Goal: Task Accomplishment & Management: Use online tool/utility

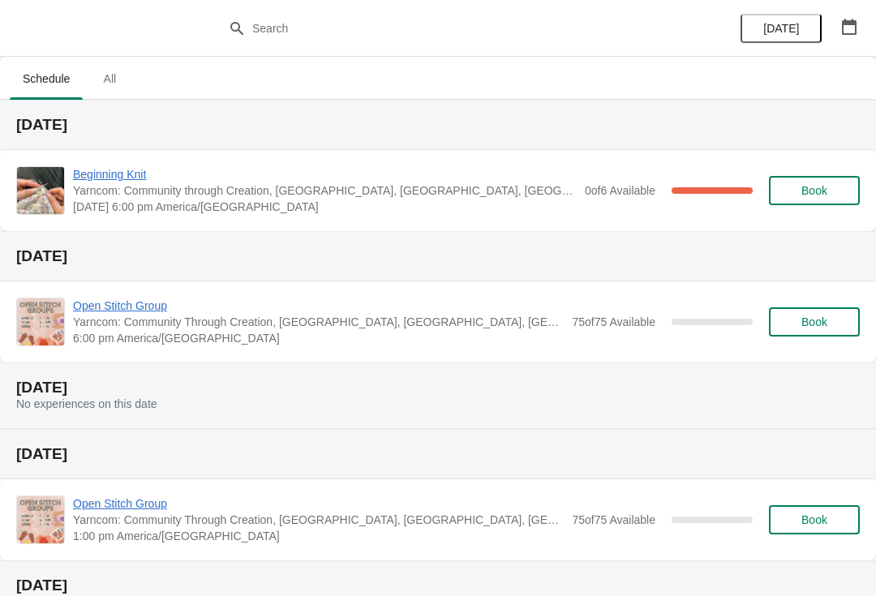
click at [111, 174] on span "Beginning Knit" at bounding box center [325, 174] width 504 height 16
click at [134, 169] on span "Beginning Knit" at bounding box center [325, 174] width 504 height 16
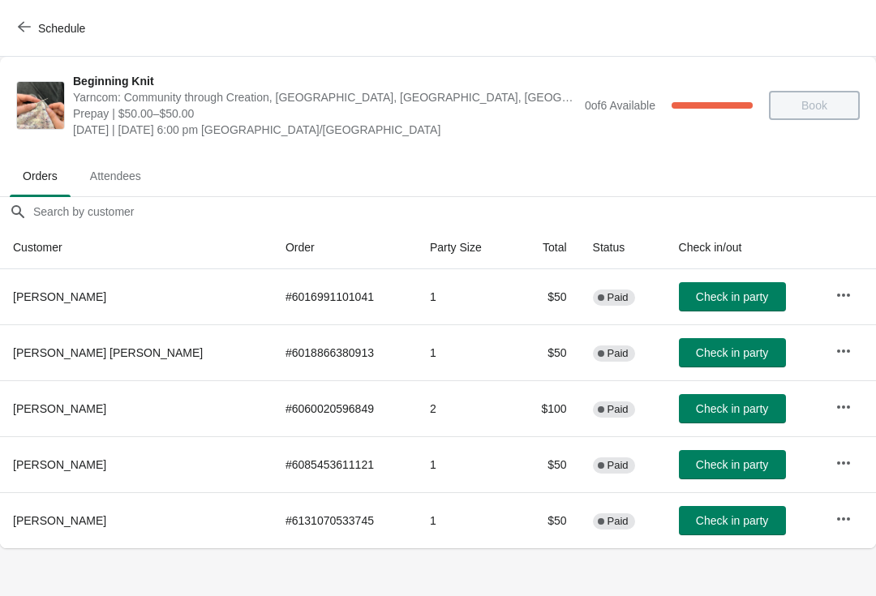
click at [702, 296] on span "Check in party" at bounding box center [732, 296] width 72 height 13
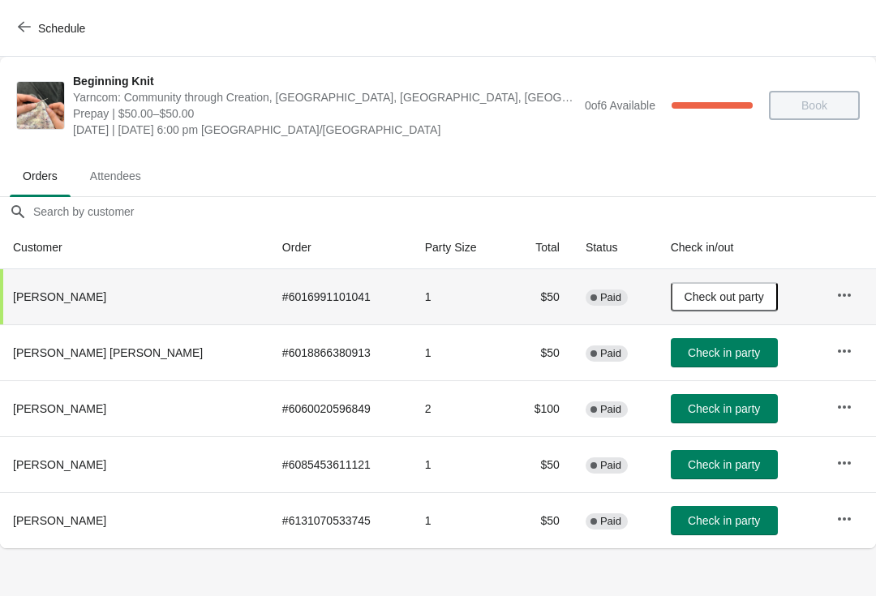
click at [698, 360] on button "Check in party" at bounding box center [724, 352] width 107 height 29
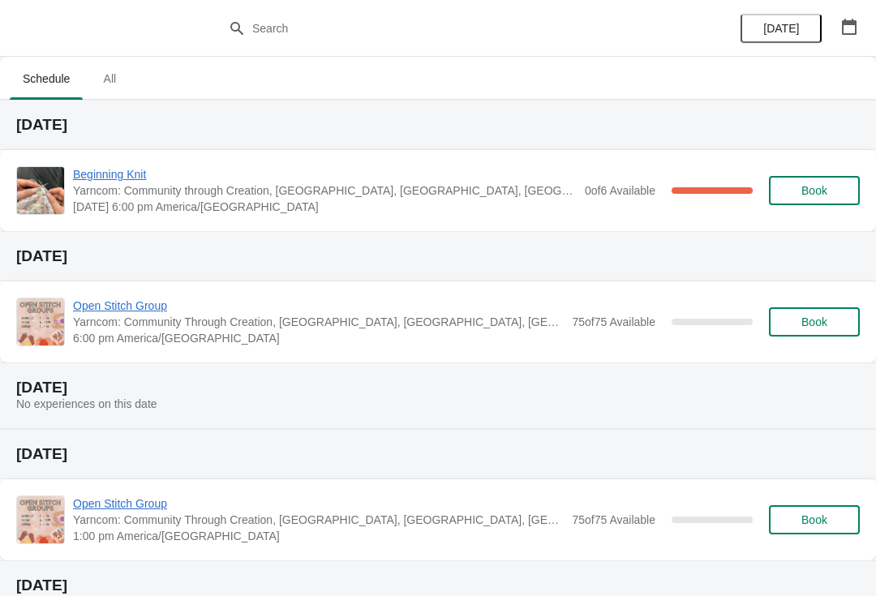
click at [136, 176] on span "Beginning Knit" at bounding box center [325, 174] width 504 height 16
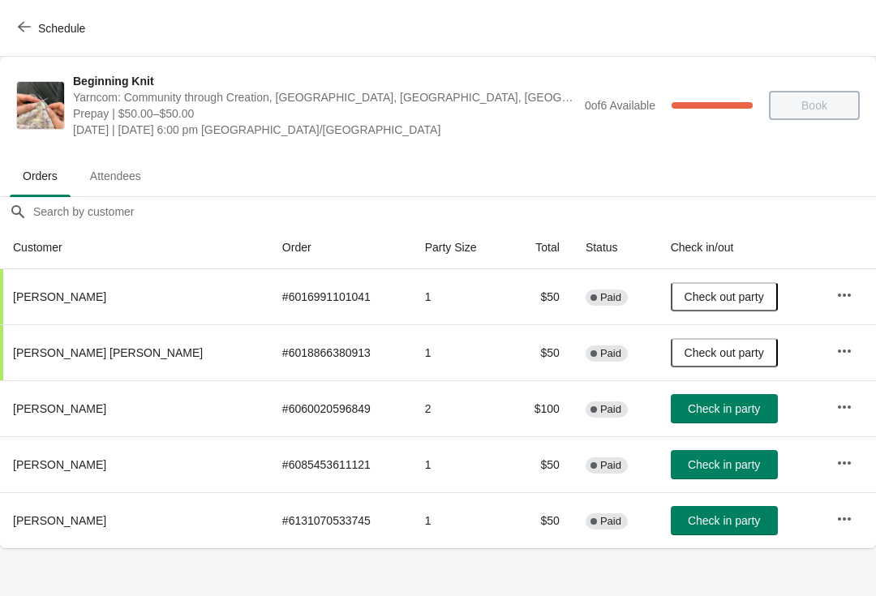
click at [688, 406] on span "Check in party" at bounding box center [724, 408] width 72 height 13
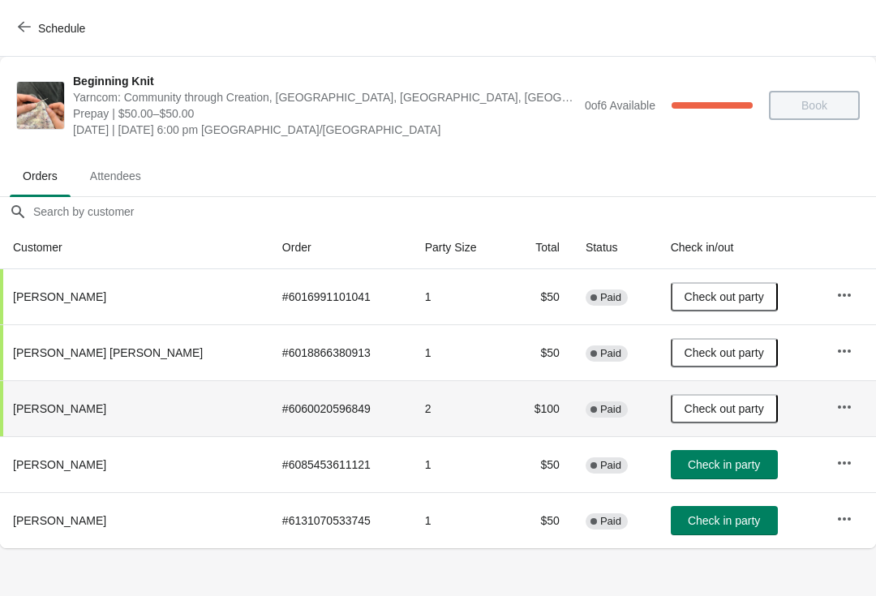
click at [26, 24] on icon "button" at bounding box center [24, 26] width 13 height 13
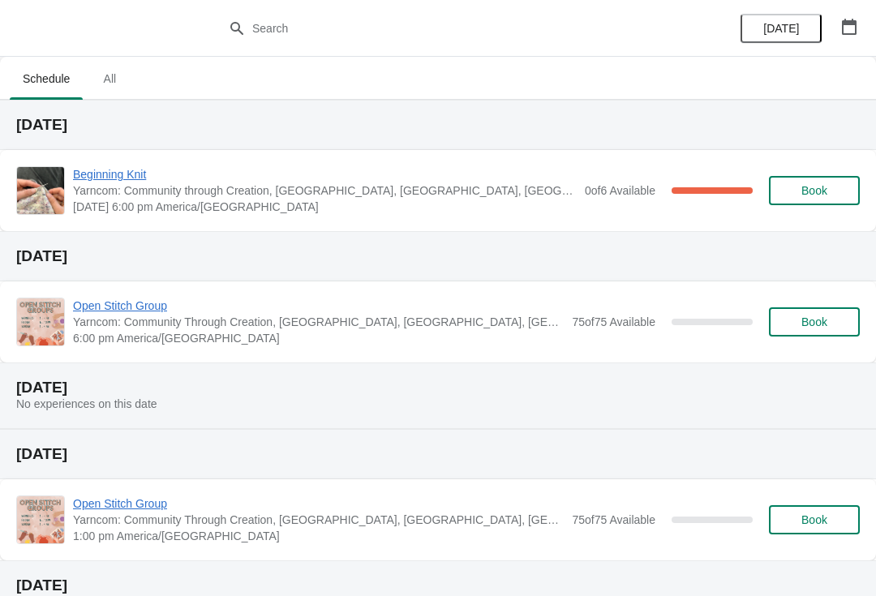
click at [114, 175] on span "Beginning Knit" at bounding box center [325, 174] width 504 height 16
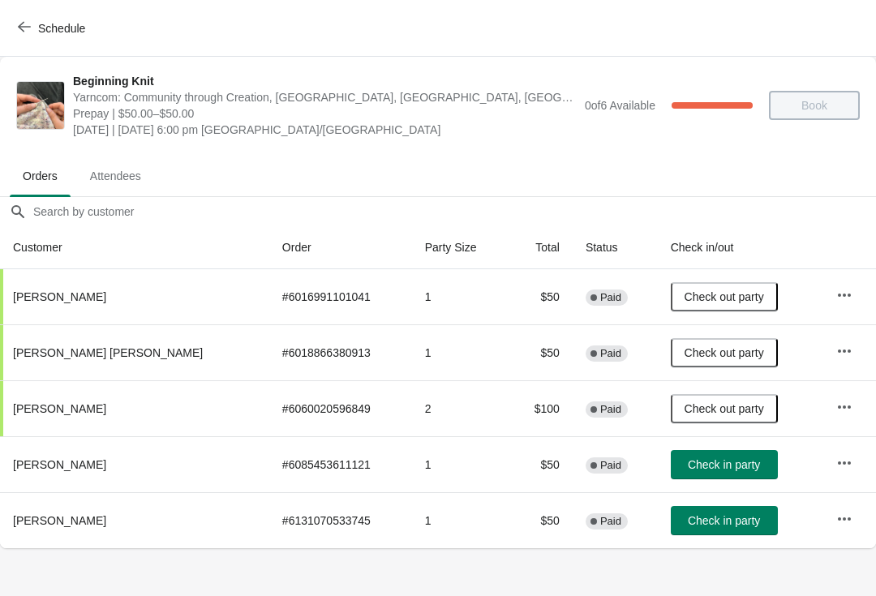
click at [692, 523] on span "Check in party" at bounding box center [724, 520] width 72 height 13
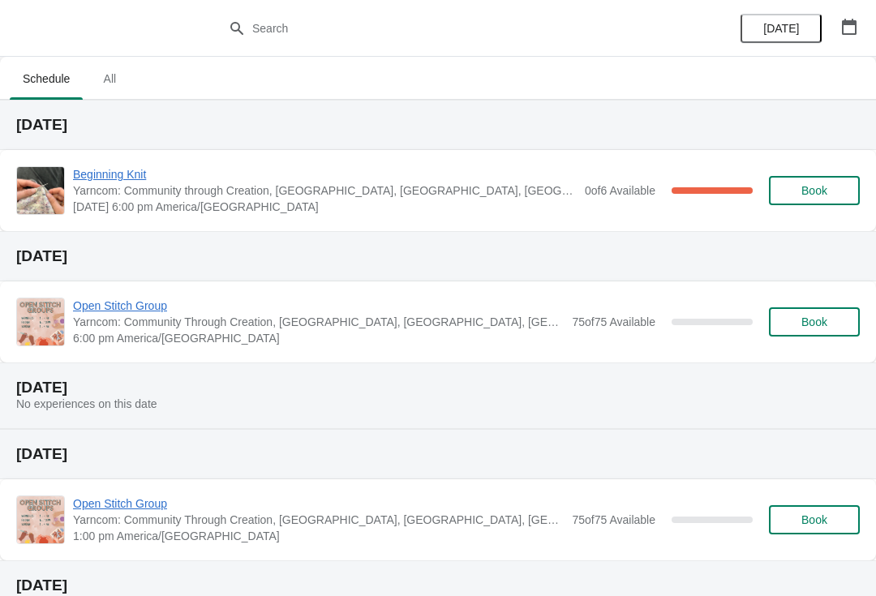
click at [116, 174] on span "Beginning Knit" at bounding box center [325, 174] width 504 height 16
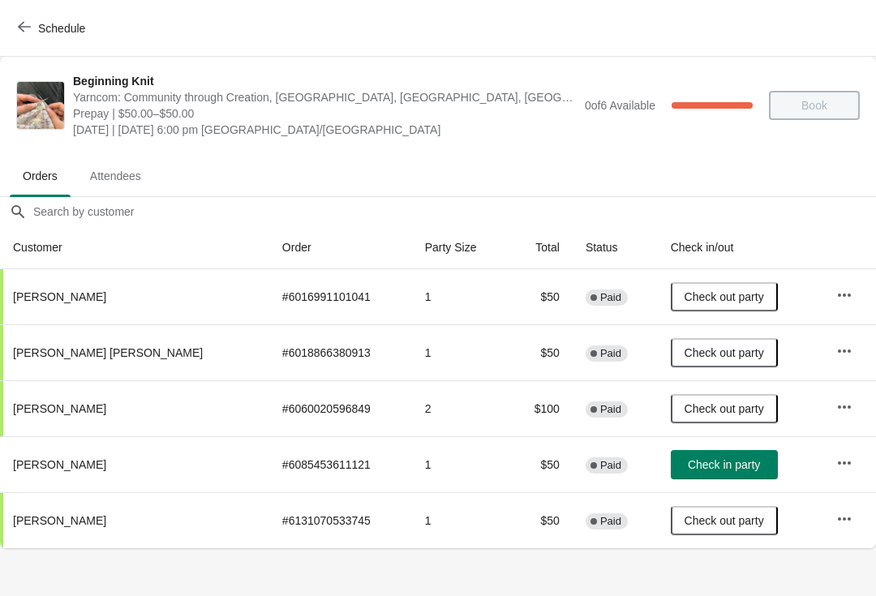
click at [99, 470] on th "[PERSON_NAME]" at bounding box center [134, 464] width 269 height 56
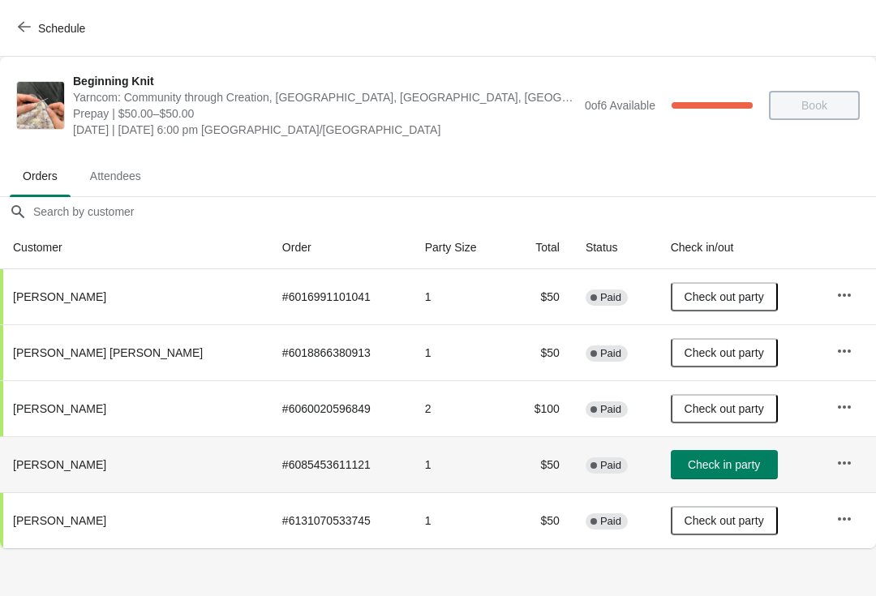
click at [698, 466] on span "Check in party" at bounding box center [724, 464] width 72 height 13
